Goal: Find contact information: Find contact information

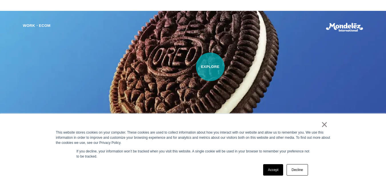
scroll to position [372, 0]
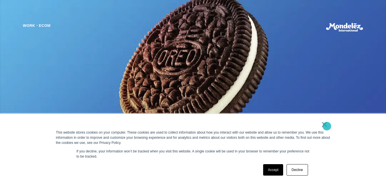
click at [327, 126] on link "×" at bounding box center [325, 124] width 7 height 5
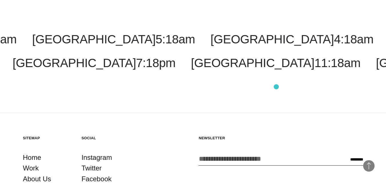
scroll to position [1393, 0]
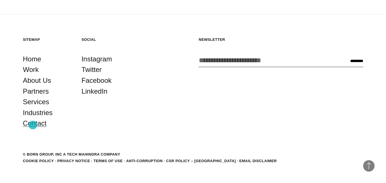
click at [33, 125] on link "Contact" at bounding box center [35, 123] width 24 height 11
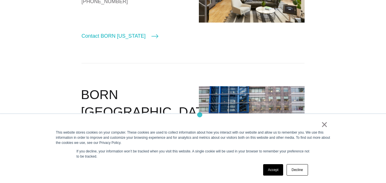
scroll to position [372, 0]
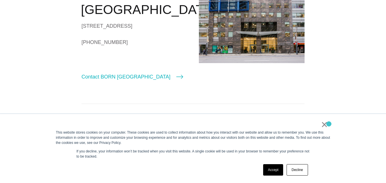
click at [329, 124] on div "× This website stores cookies on your computer. These cookies are used to colle…" at bounding box center [193, 148] width 286 height 69
click at [324, 124] on link "×" at bounding box center [325, 124] width 7 height 5
click at [324, 124] on section "America APAC EMEA Worldwide BORN [US_STATE] NYC at [STREET_ADDRESS][US_STATE] […" at bounding box center [193, 164] width 386 height 808
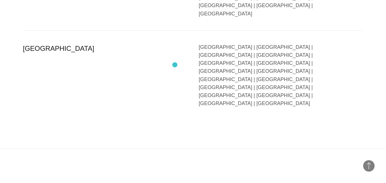
scroll to position [1433, 0]
